Goal: Find specific page/section: Find specific page/section

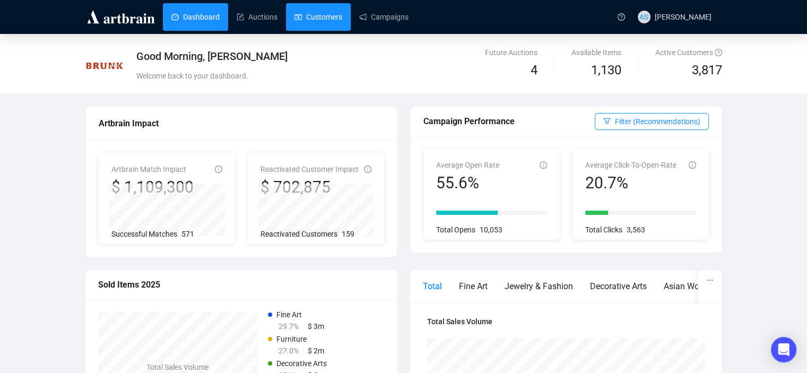
click at [317, 19] on link "Customers" at bounding box center [318, 17] width 48 height 28
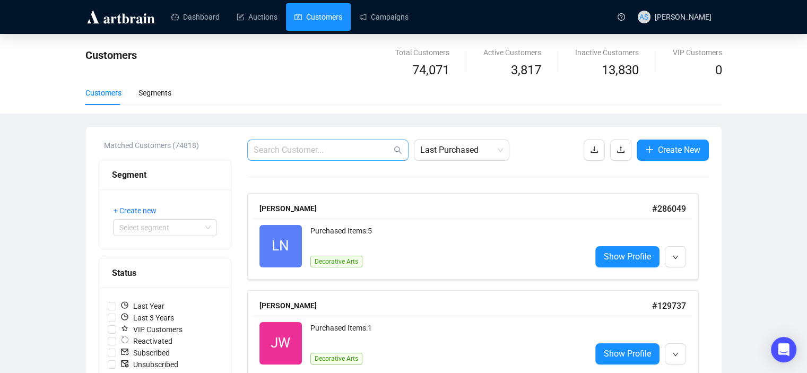
click at [295, 142] on span at bounding box center [327, 150] width 161 height 21
paste input "[EMAIL_ADDRESS][DOMAIN_NAME]"
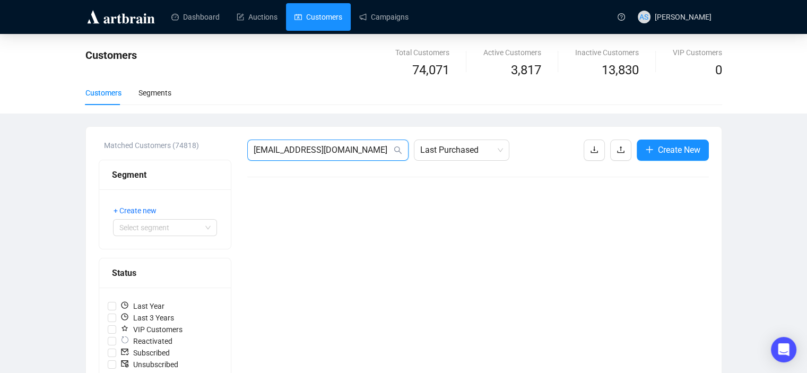
click at [268, 153] on input "[EMAIL_ADDRESS][DOMAIN_NAME]" at bounding box center [323, 150] width 138 height 13
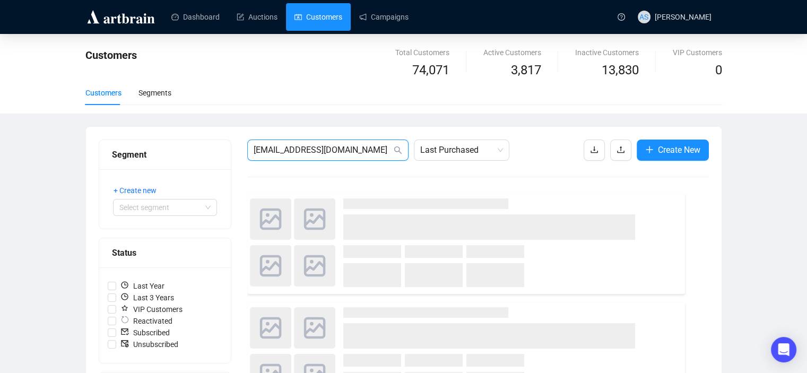
type input "[EMAIL_ADDRESS][DOMAIN_NAME]"
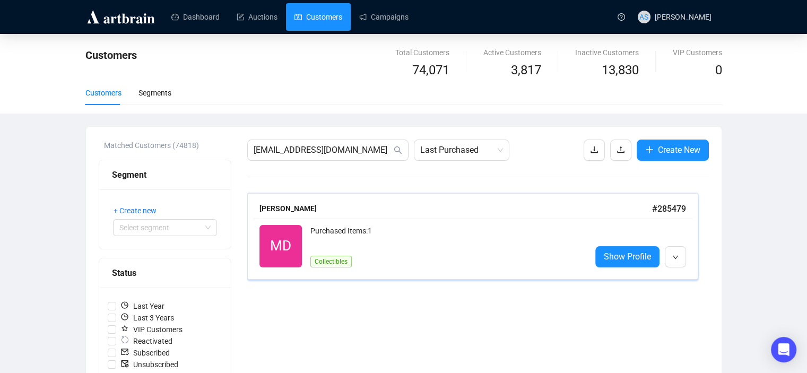
click at [308, 219] on div "MD Reactivated Purchased Items: 1 Collectibles Show Profile" at bounding box center [472, 246] width 439 height 55
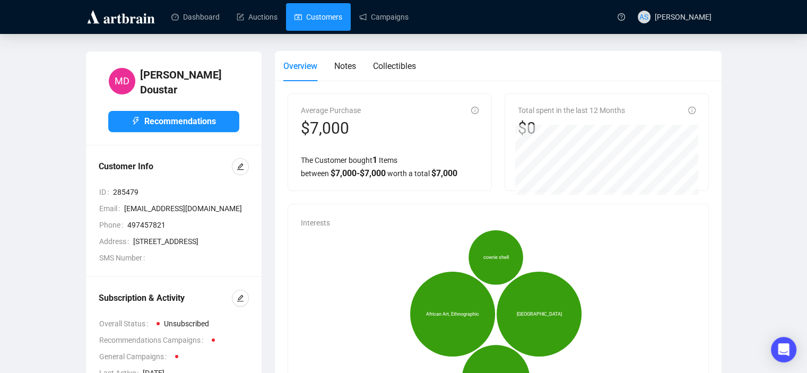
click at [320, 16] on link "Customers" at bounding box center [318, 17] width 48 height 28
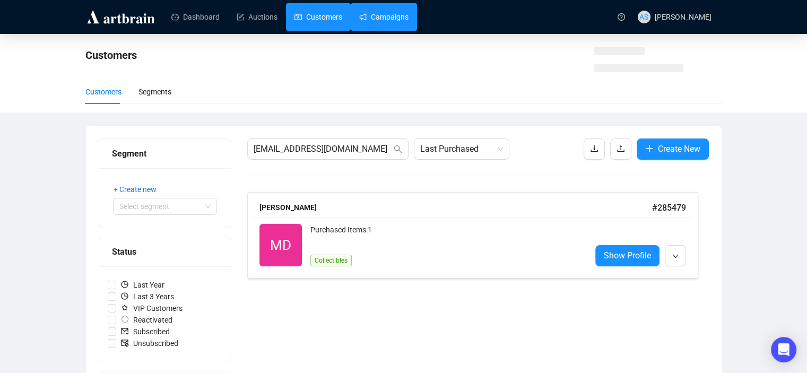
click at [377, 24] on link "Campaigns" at bounding box center [383, 17] width 49 height 28
